Goal: Find specific page/section: Find specific page/section

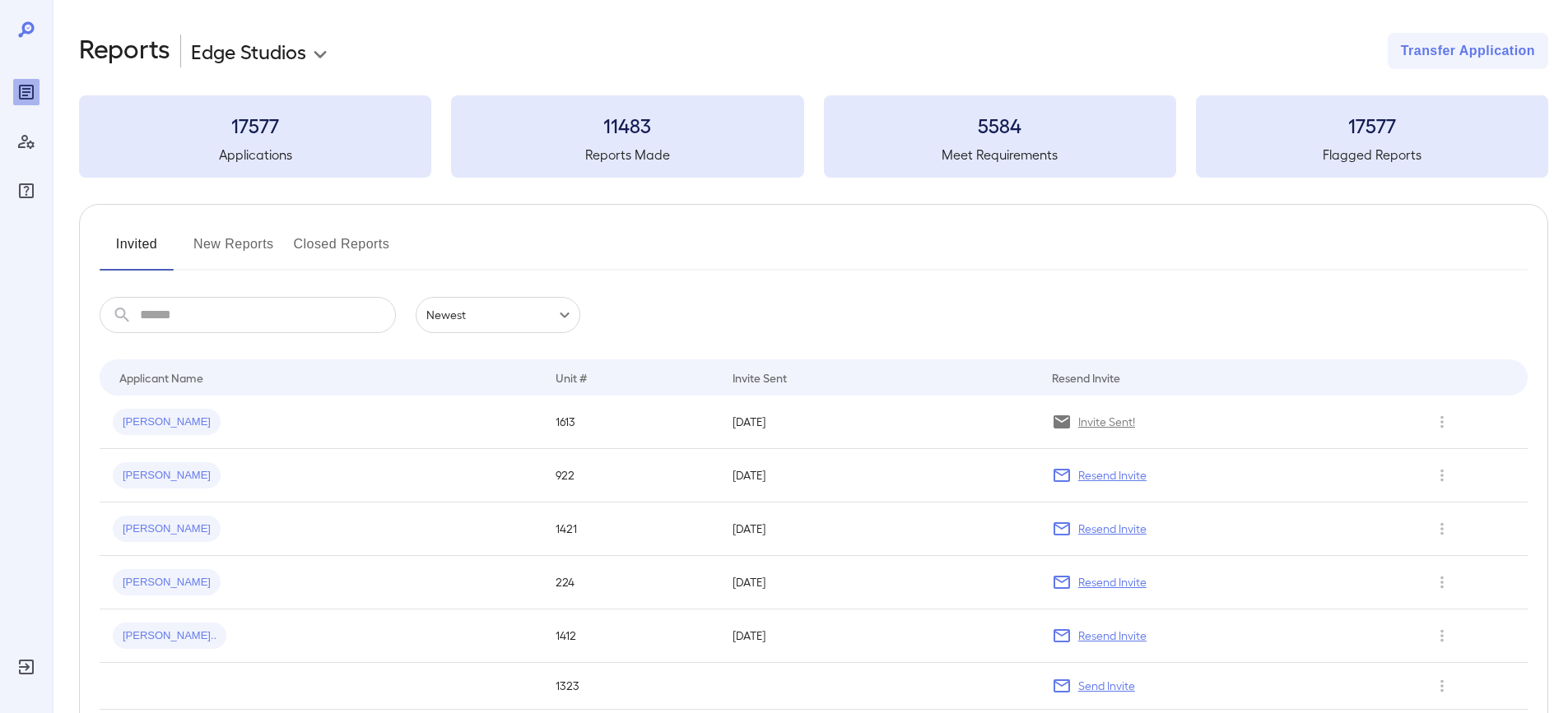
click at [215, 245] on button "New Reports" at bounding box center [233, 251] width 81 height 40
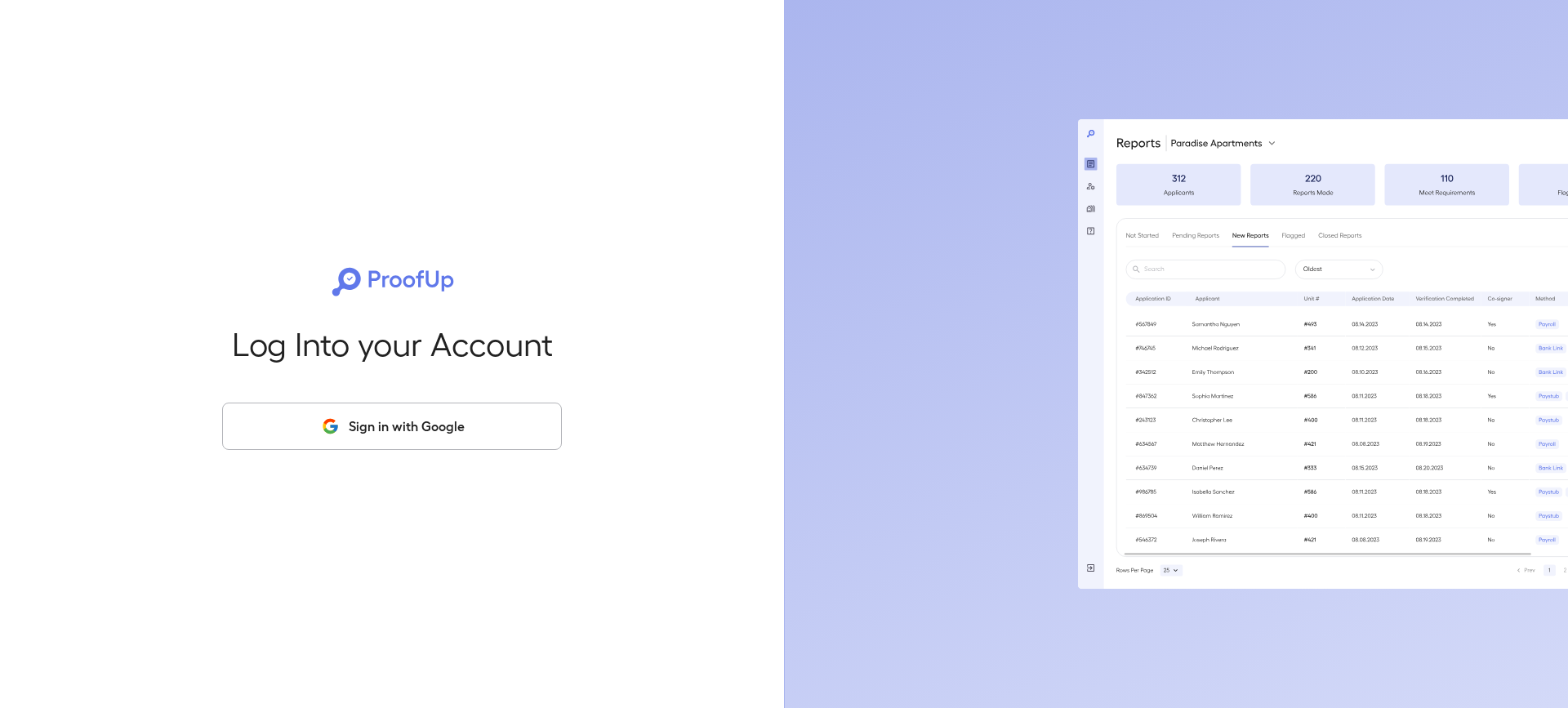
click at [317, 438] on button "Sign in with Google" at bounding box center [392, 427] width 340 height 48
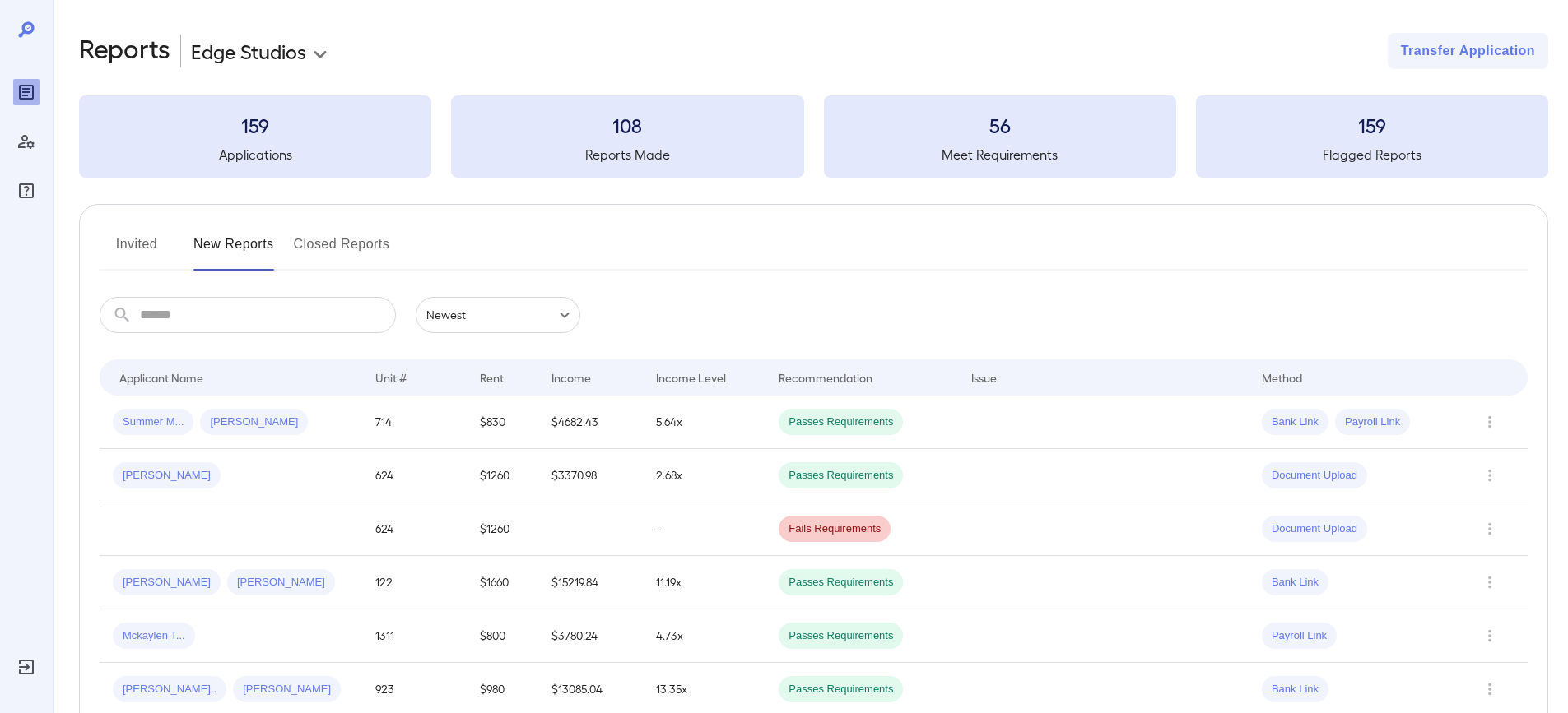
click at [141, 251] on button "Invited" at bounding box center [137, 251] width 74 height 40
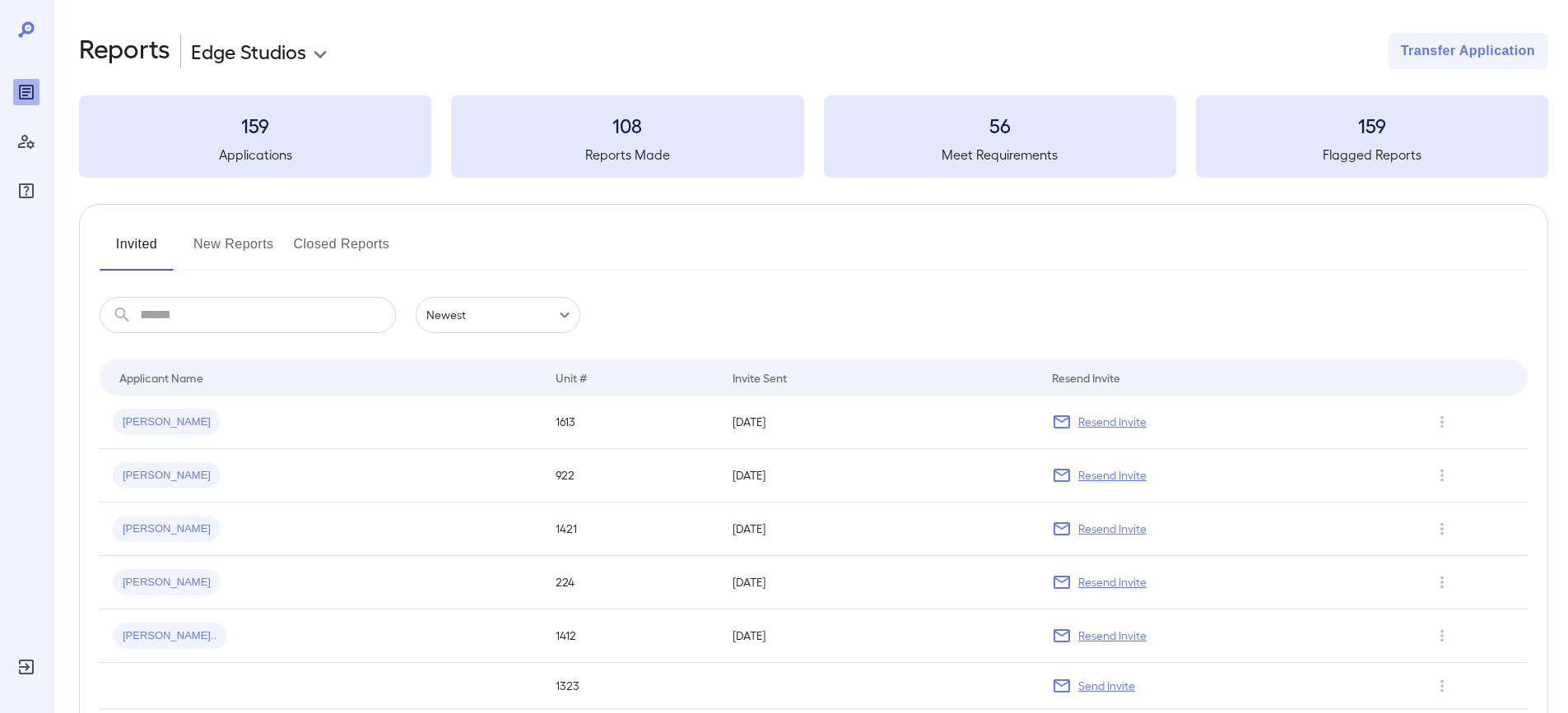
click at [263, 243] on button "New Reports" at bounding box center [233, 251] width 81 height 40
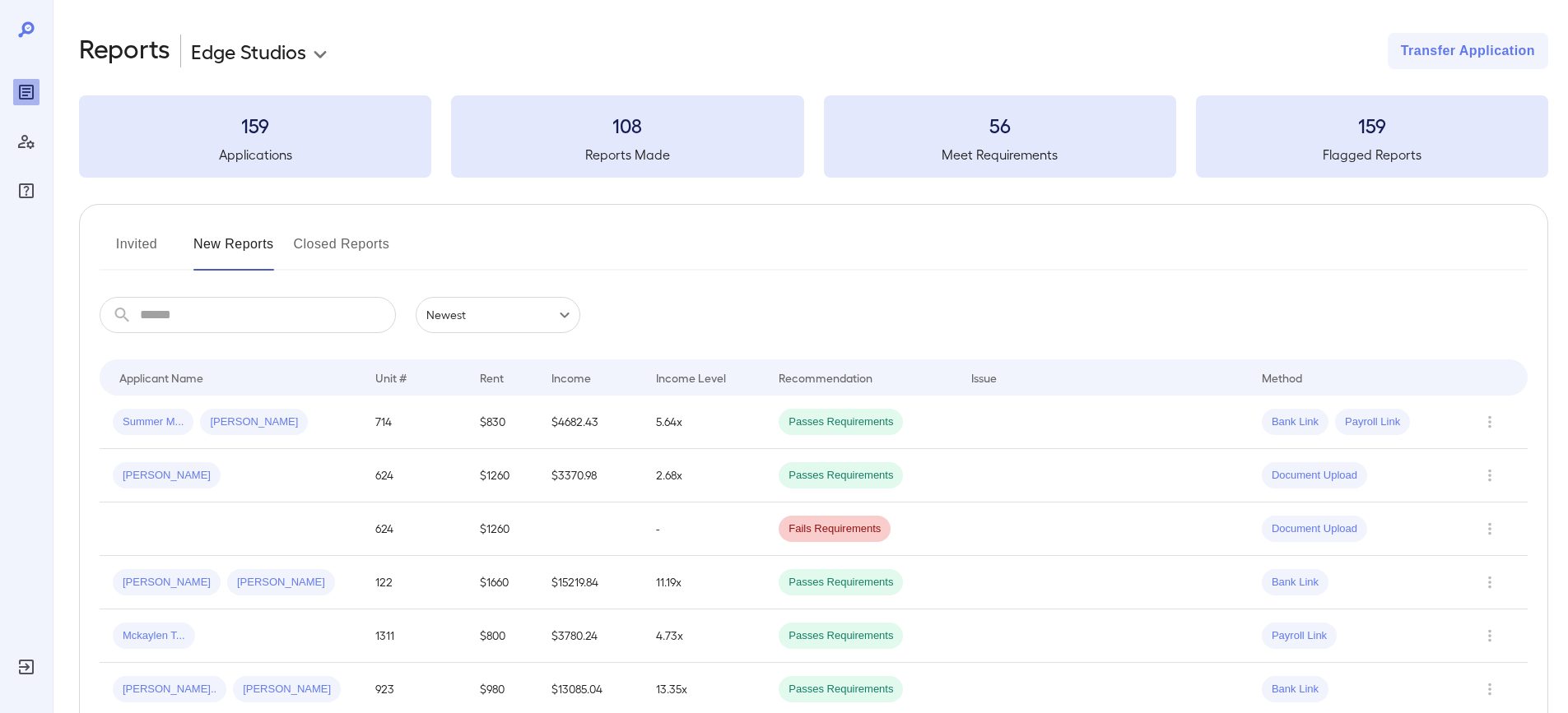
click at [137, 239] on button "Invited" at bounding box center [137, 251] width 74 height 40
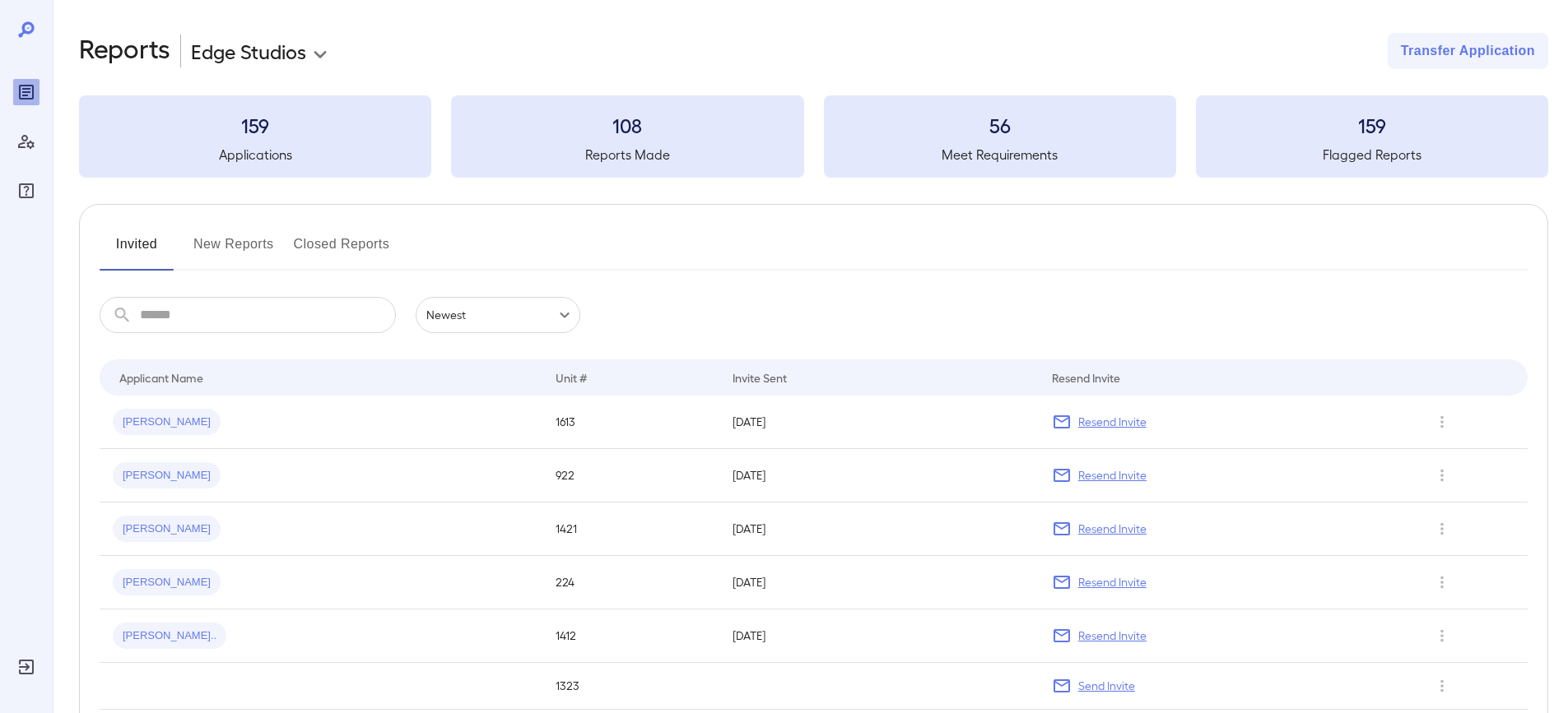
click at [229, 242] on button "New Reports" at bounding box center [233, 251] width 81 height 40
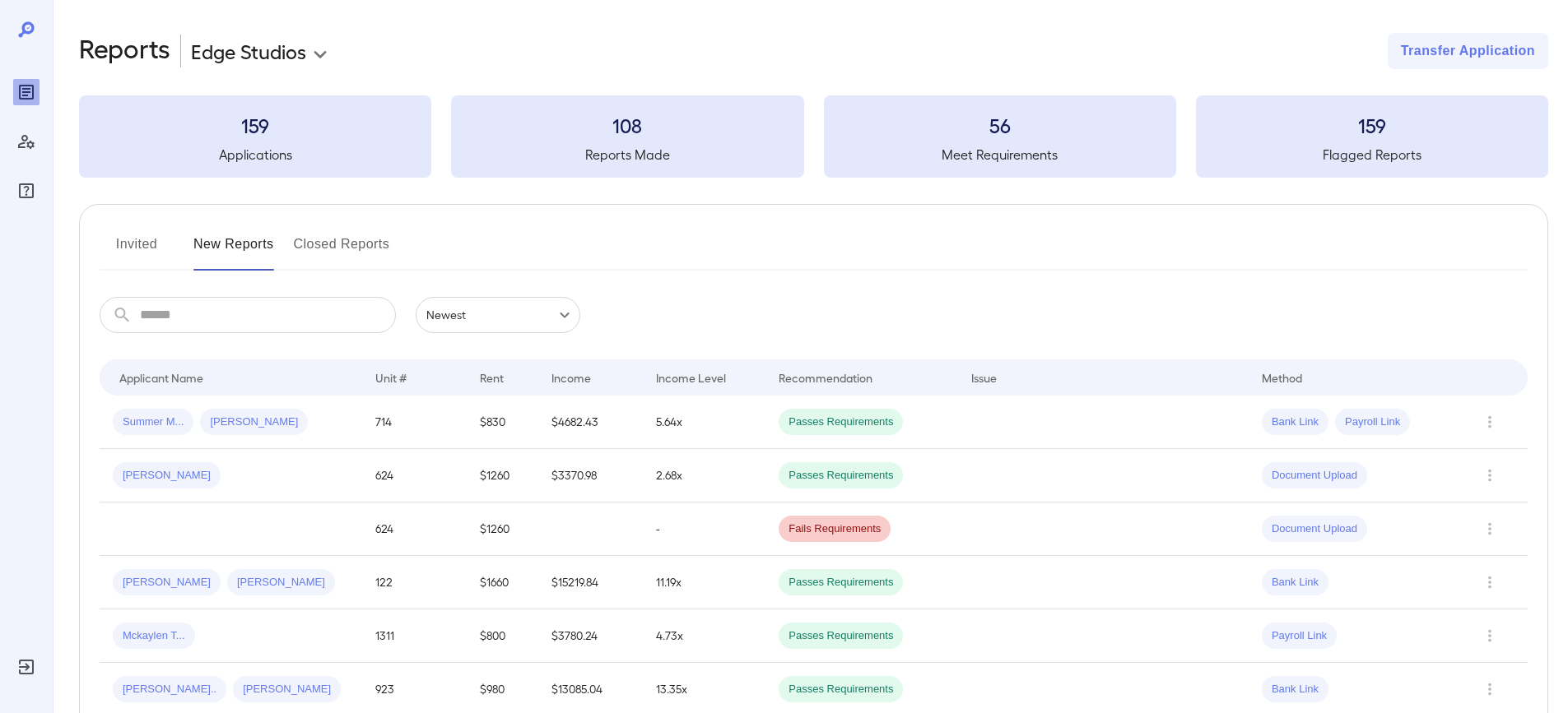
click at [1339, 162] on h5 "Flagged Reports" at bounding box center [1372, 154] width 352 height 19
click at [124, 245] on button "Invited" at bounding box center [137, 251] width 74 height 40
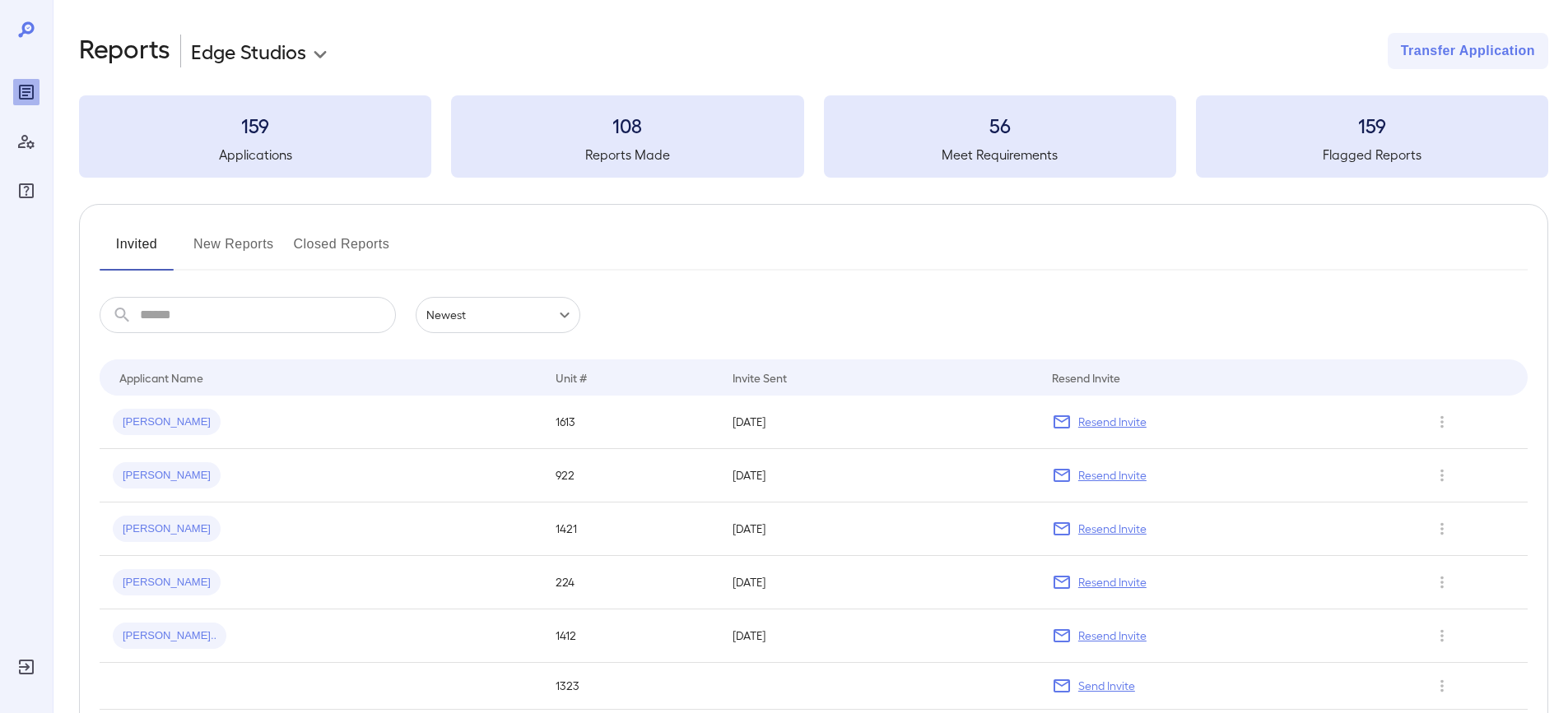
click at [218, 237] on button "New Reports" at bounding box center [233, 251] width 81 height 40
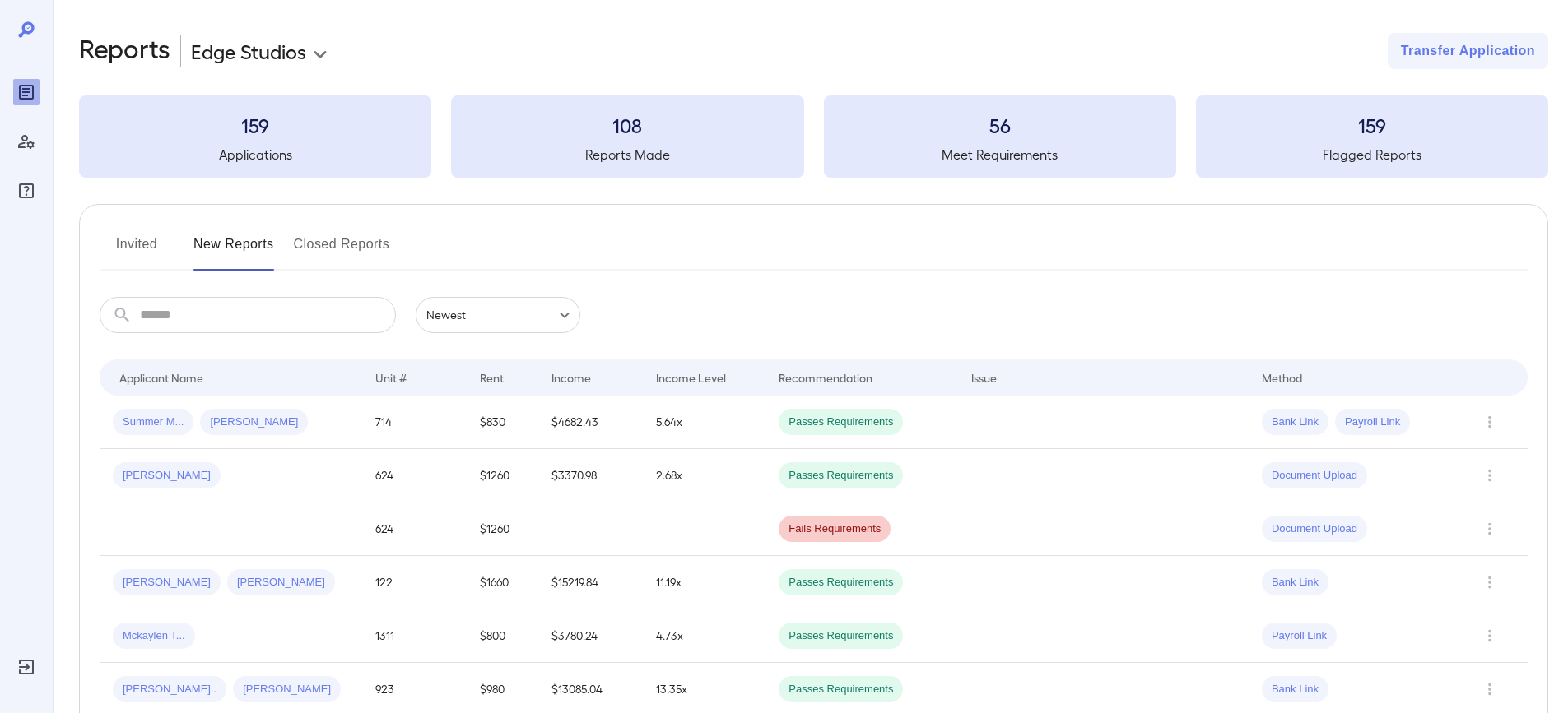
click at [144, 247] on button "Invited" at bounding box center [137, 251] width 74 height 40
